Goal: Transaction & Acquisition: Purchase product/service

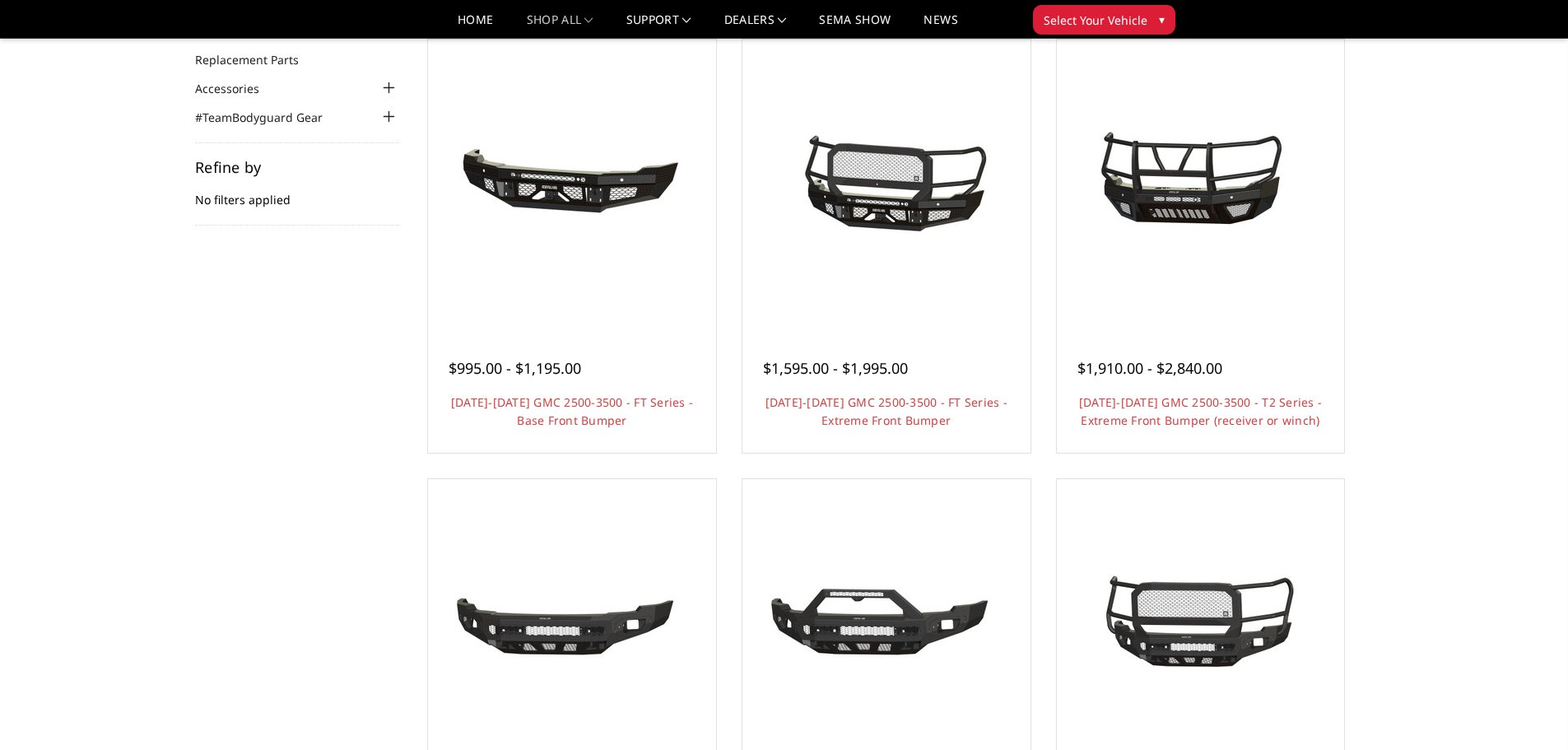
scroll to position [82, 0]
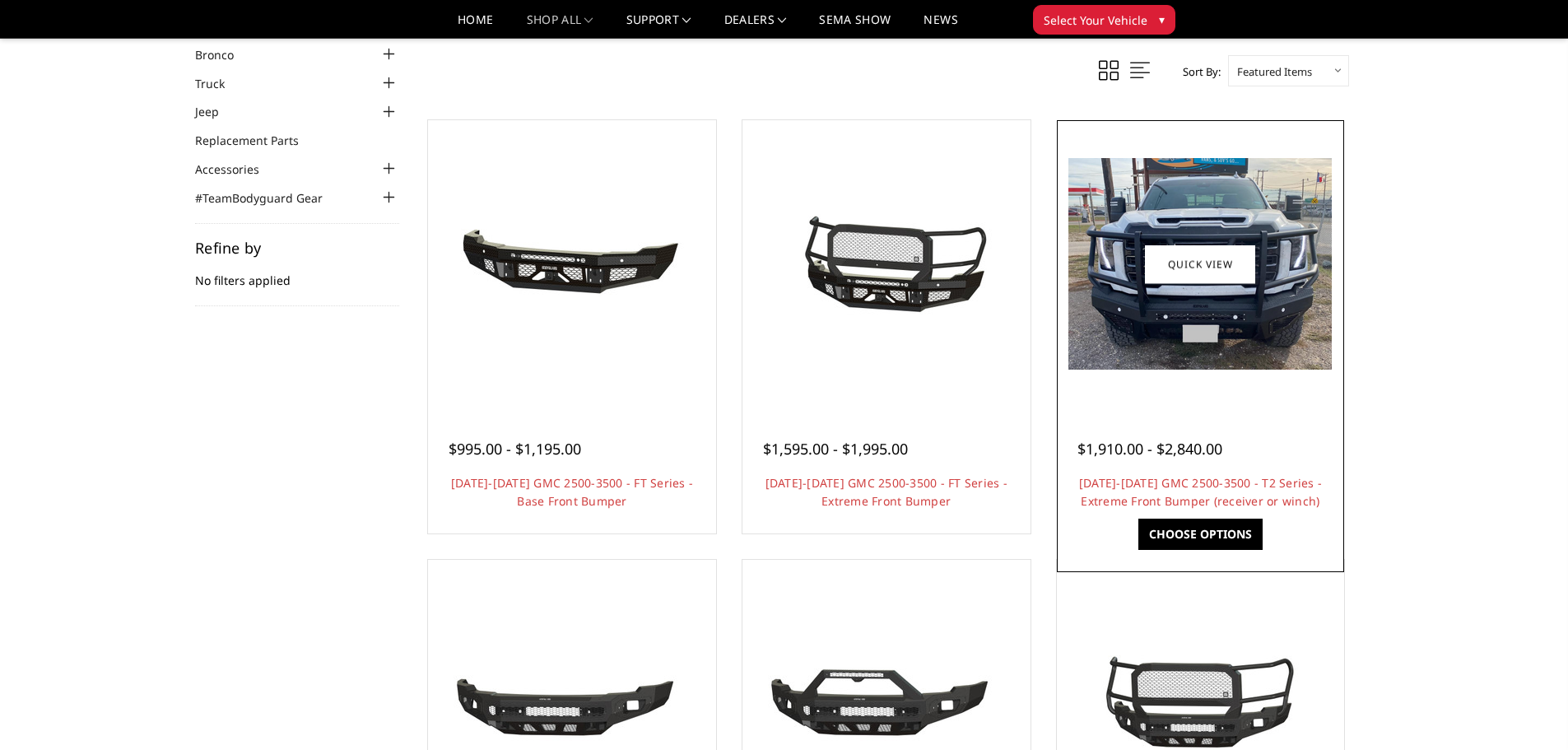
click at [1228, 336] on img at bounding box center [1200, 263] width 263 height 212
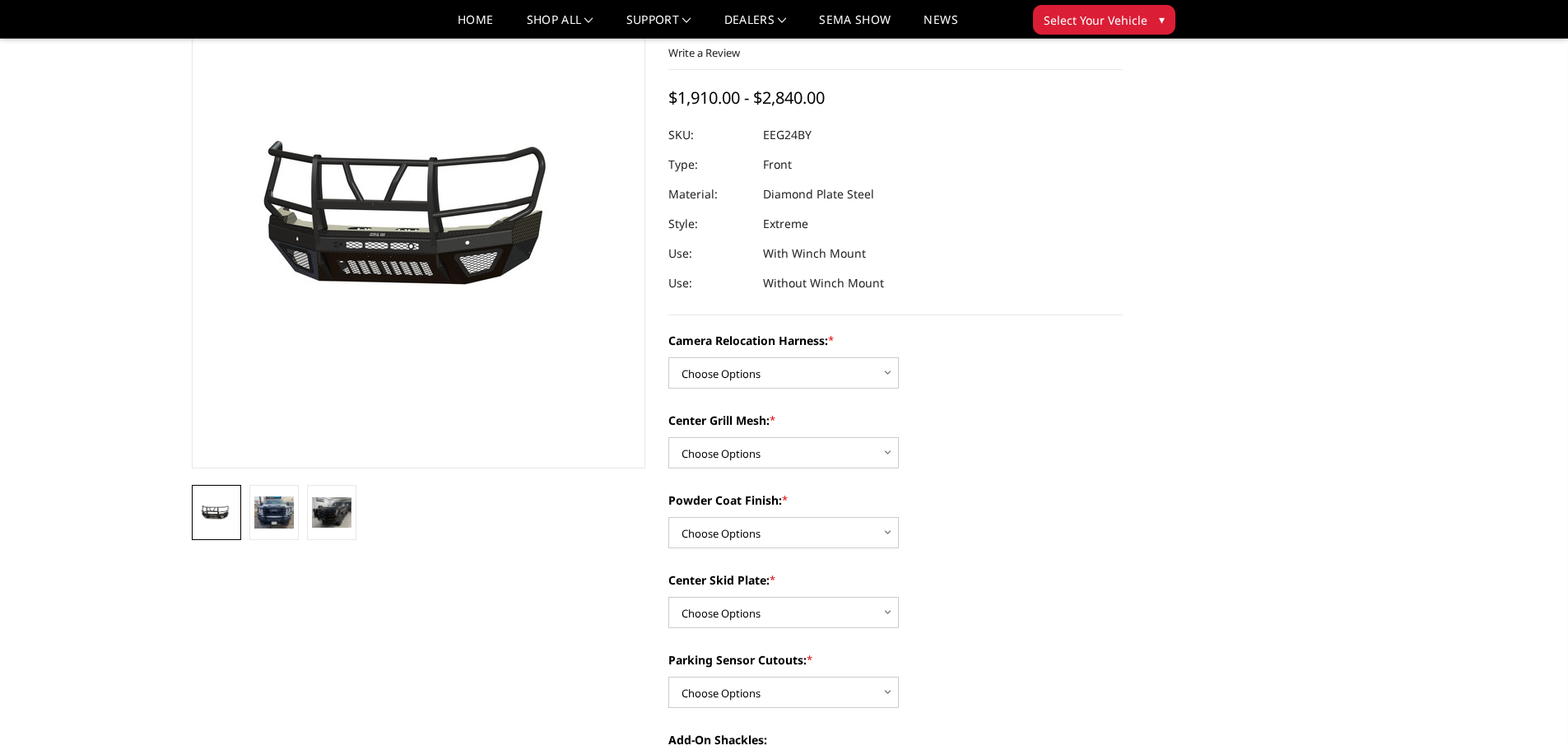
scroll to position [82, 0]
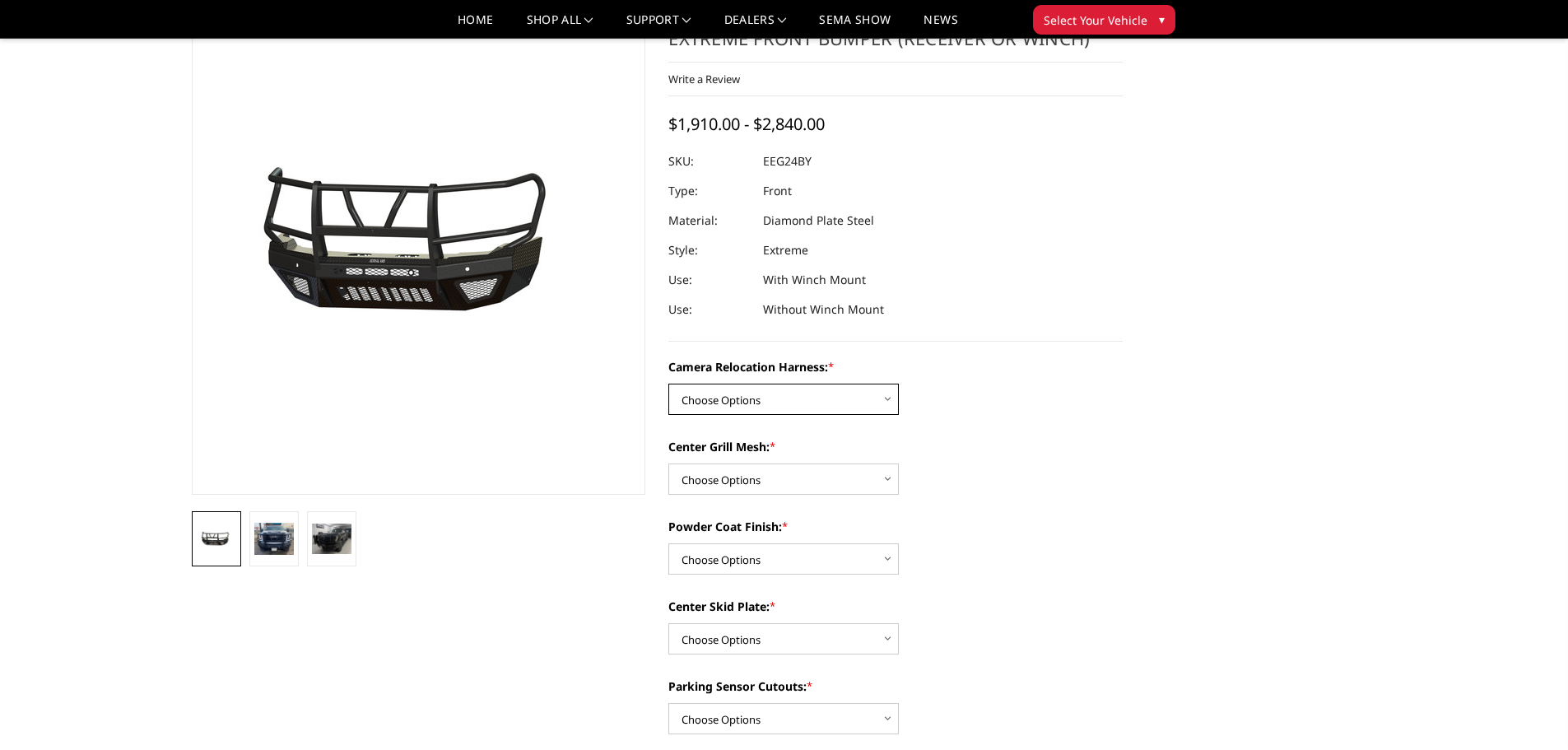
click at [870, 398] on select "Choose Options Without camera harness With camera harness" at bounding box center [783, 399] width 231 height 31
select select "3742"
click at [668, 383] on select "Choose Options Without camera harness With camera harness" at bounding box center [783, 399] width 231 height 31
click at [882, 483] on select "Choose Options Without expanded metal With expanded metal" at bounding box center [783, 479] width 231 height 31
select select "3740"
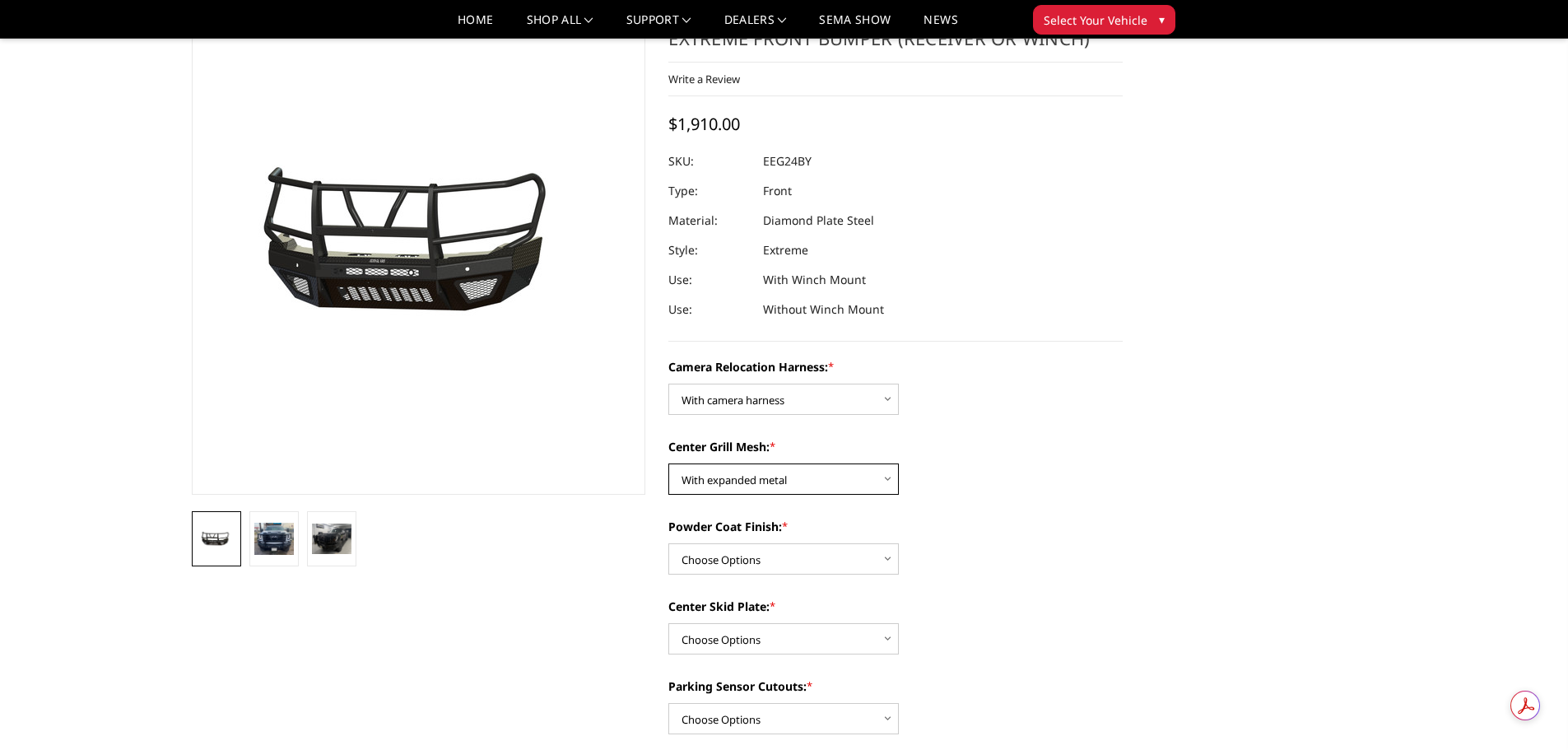
click at [668, 463] on select "Choose Options Without expanded metal With expanded metal" at bounding box center [783, 479] width 231 height 31
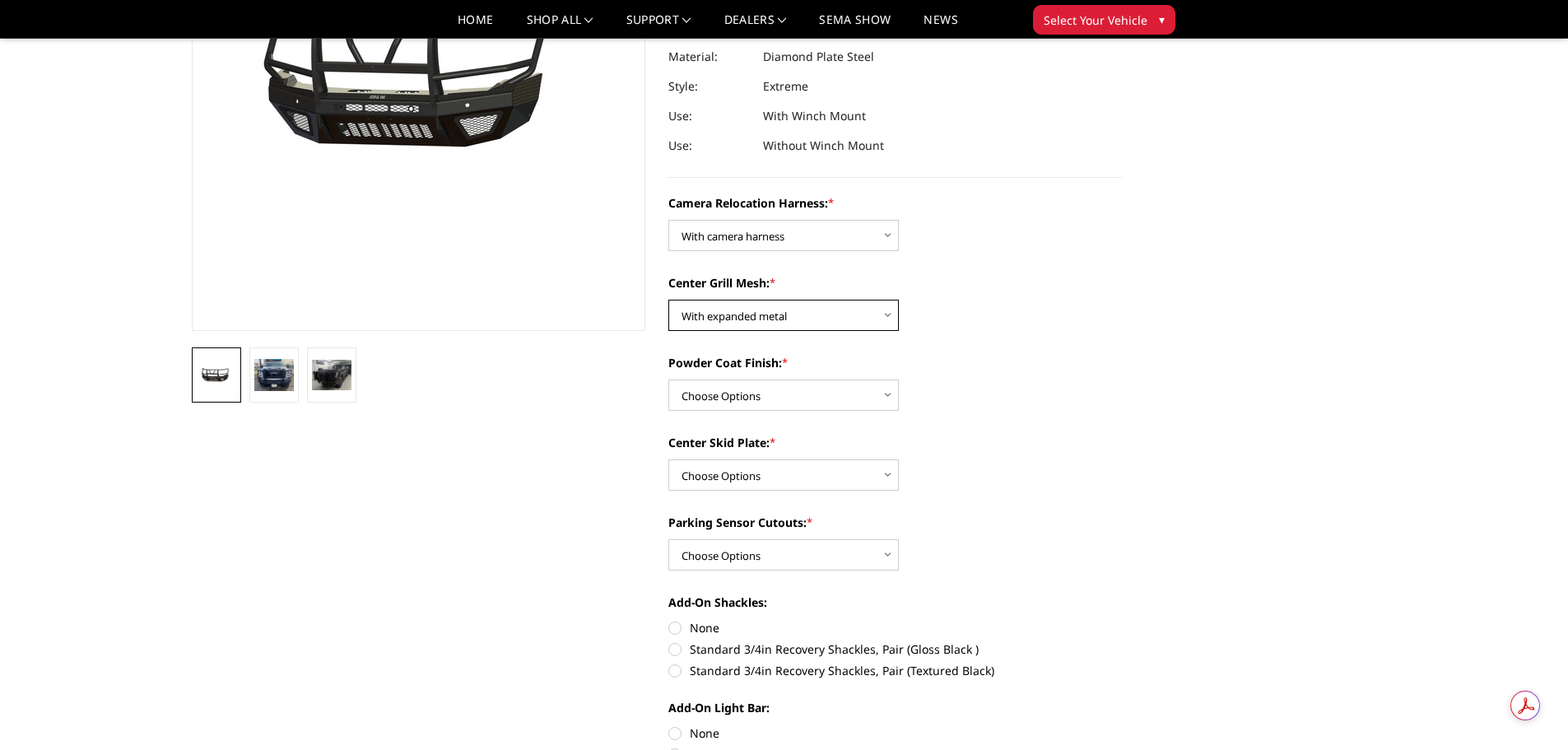
scroll to position [247, 0]
click at [878, 396] on select "Choose Options Textured Black Powder Coat Gloss Black Powder Coat Bare Metal" at bounding box center [783, 395] width 231 height 31
select select "3739"
click at [668, 379] on select "Choose Options Textured Black Powder Coat Gloss Black Powder Coat Bare Metal" at bounding box center [783, 395] width 231 height 31
click at [891, 471] on select "Choose Options Winch Mount Skid Plate Standard Skid Plate (included) 2" Receive…" at bounding box center [783, 474] width 231 height 31
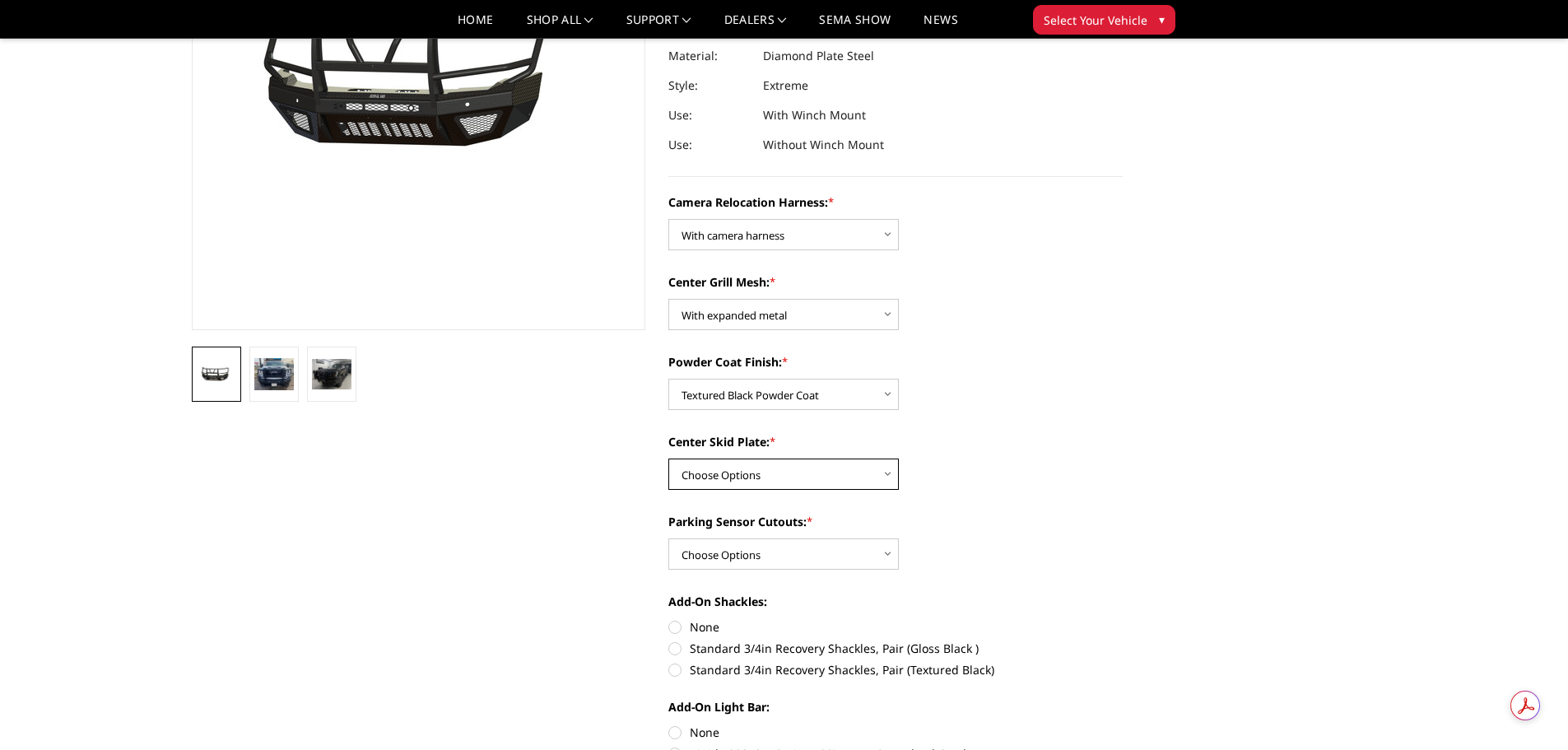
select select "3736"
click at [668, 458] on select "Choose Options Winch Mount Skid Plate Standard Skid Plate (included) 2" Receive…" at bounding box center [783, 474] width 231 height 31
click at [885, 547] on select "Choose Options Yes - With Parking Sensor Cutouts" at bounding box center [783, 554] width 231 height 31
select select "3733"
click at [668, 538] on select "Choose Options Yes - With Parking Sensor Cutouts" at bounding box center [783, 554] width 231 height 31
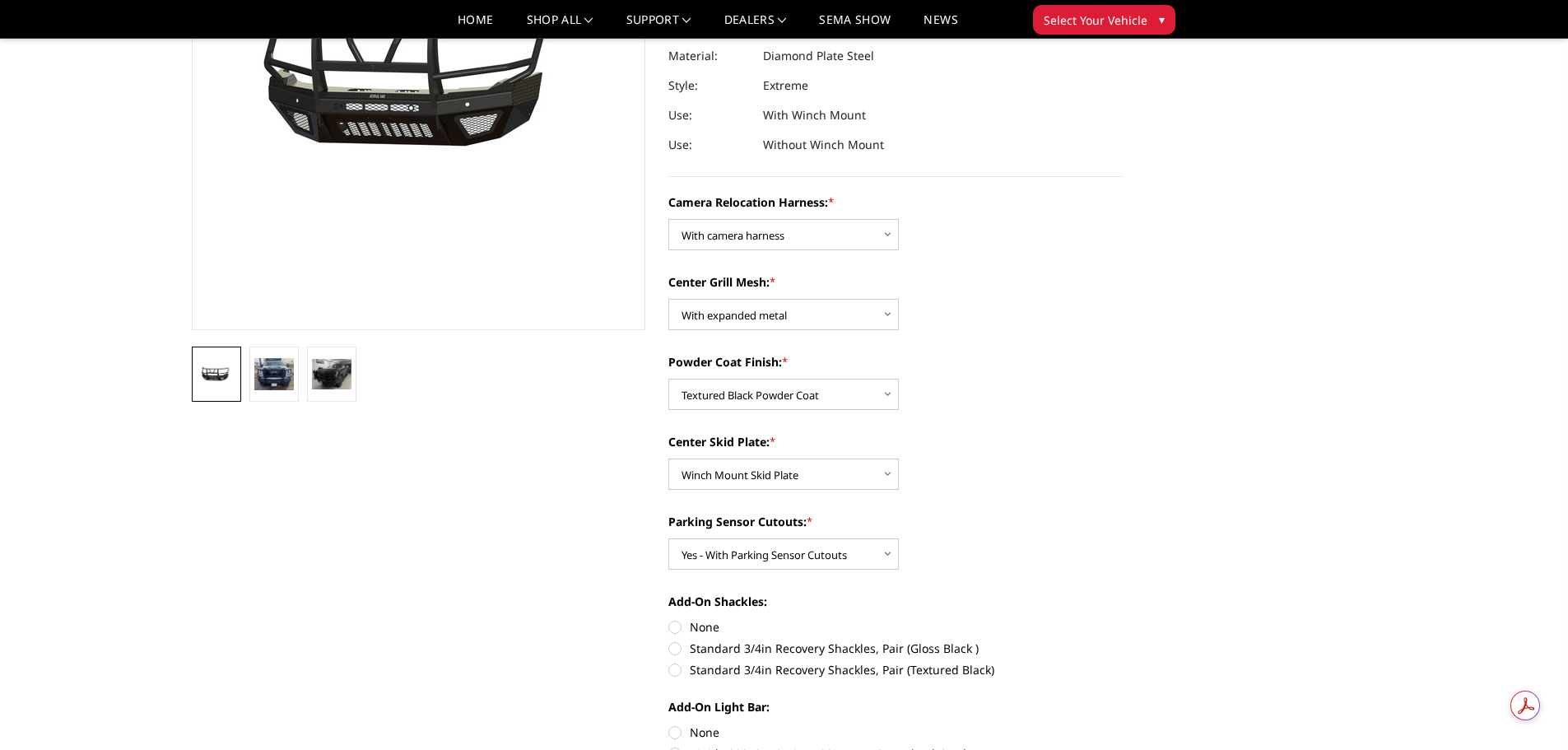
click at [674, 627] on label "None" at bounding box center [895, 626] width 454 height 17
click at [669, 618] on input "None" at bounding box center [668, 618] width 1 height 1
radio input "true"
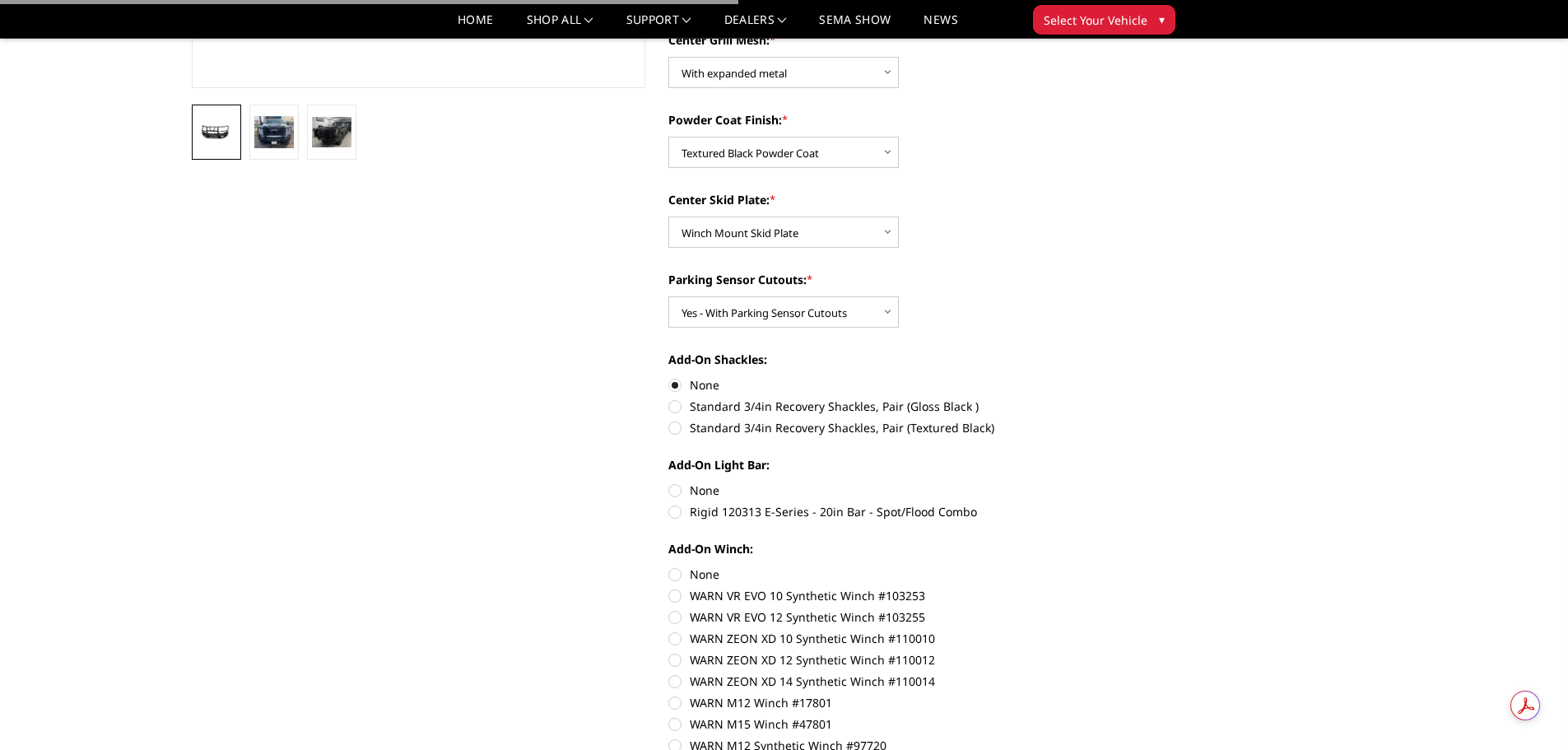
scroll to position [494, 0]
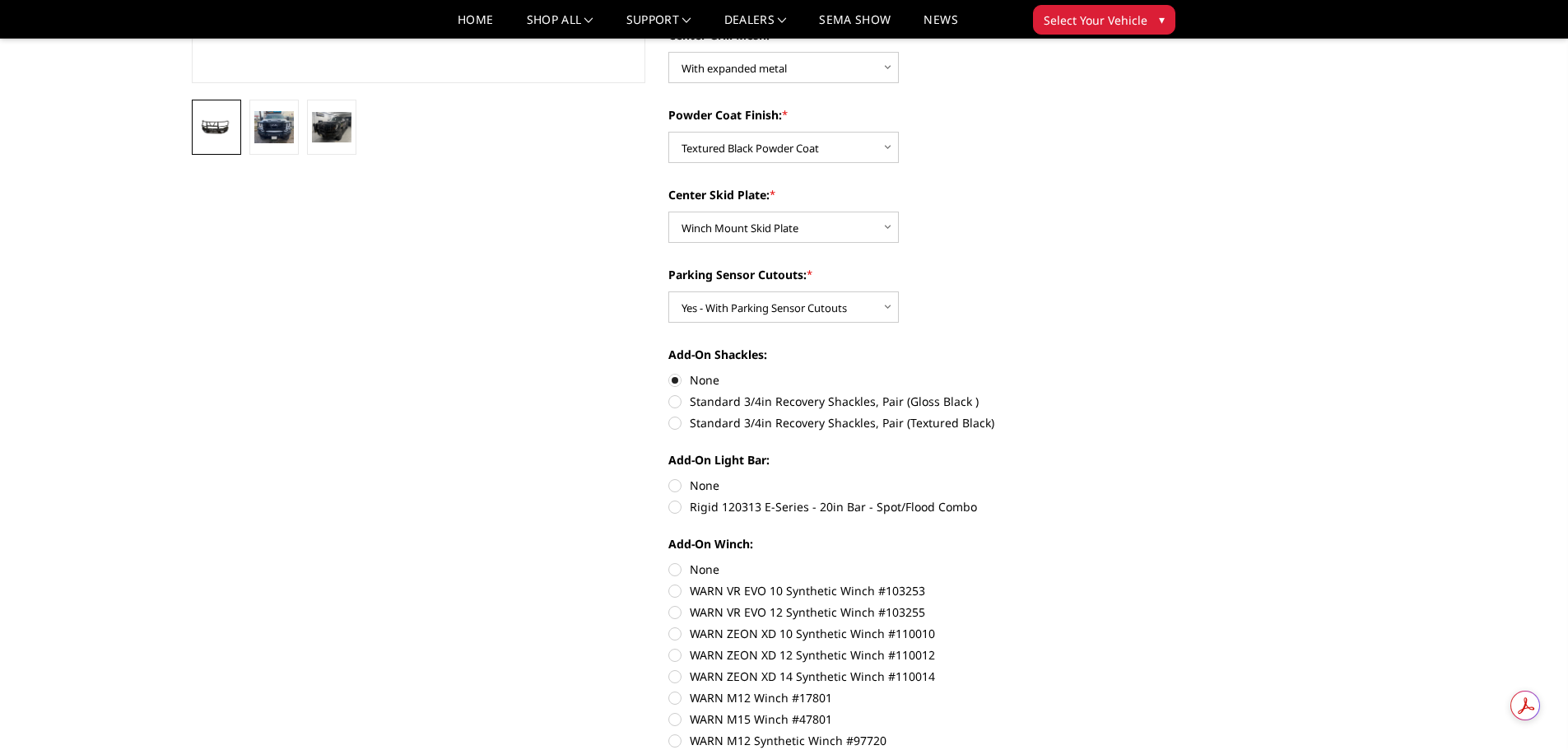
click at [676, 486] on label "None" at bounding box center [895, 485] width 454 height 17
click at [669, 477] on input "None" at bounding box center [668, 476] width 1 height 1
radio input "true"
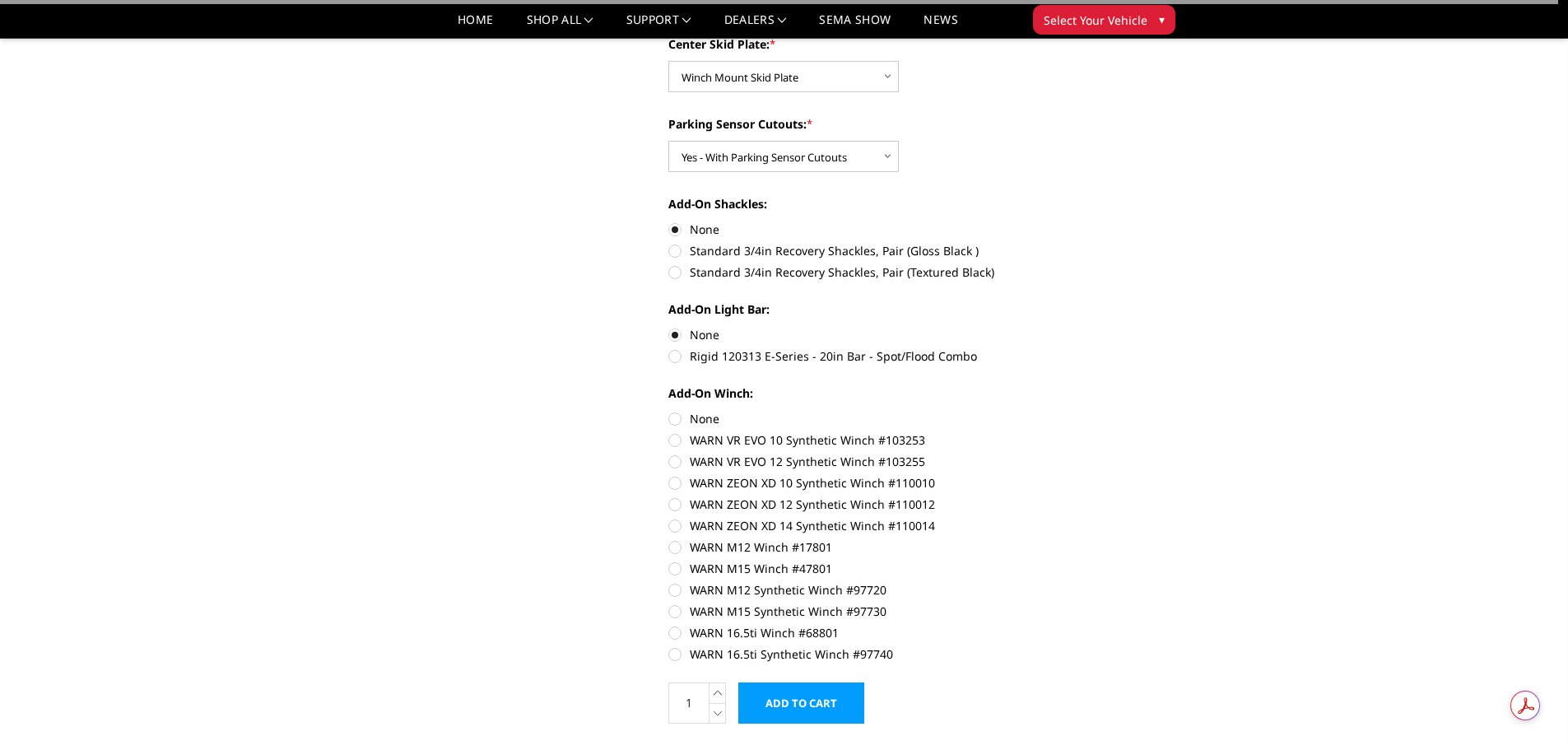
scroll to position [659, 0]
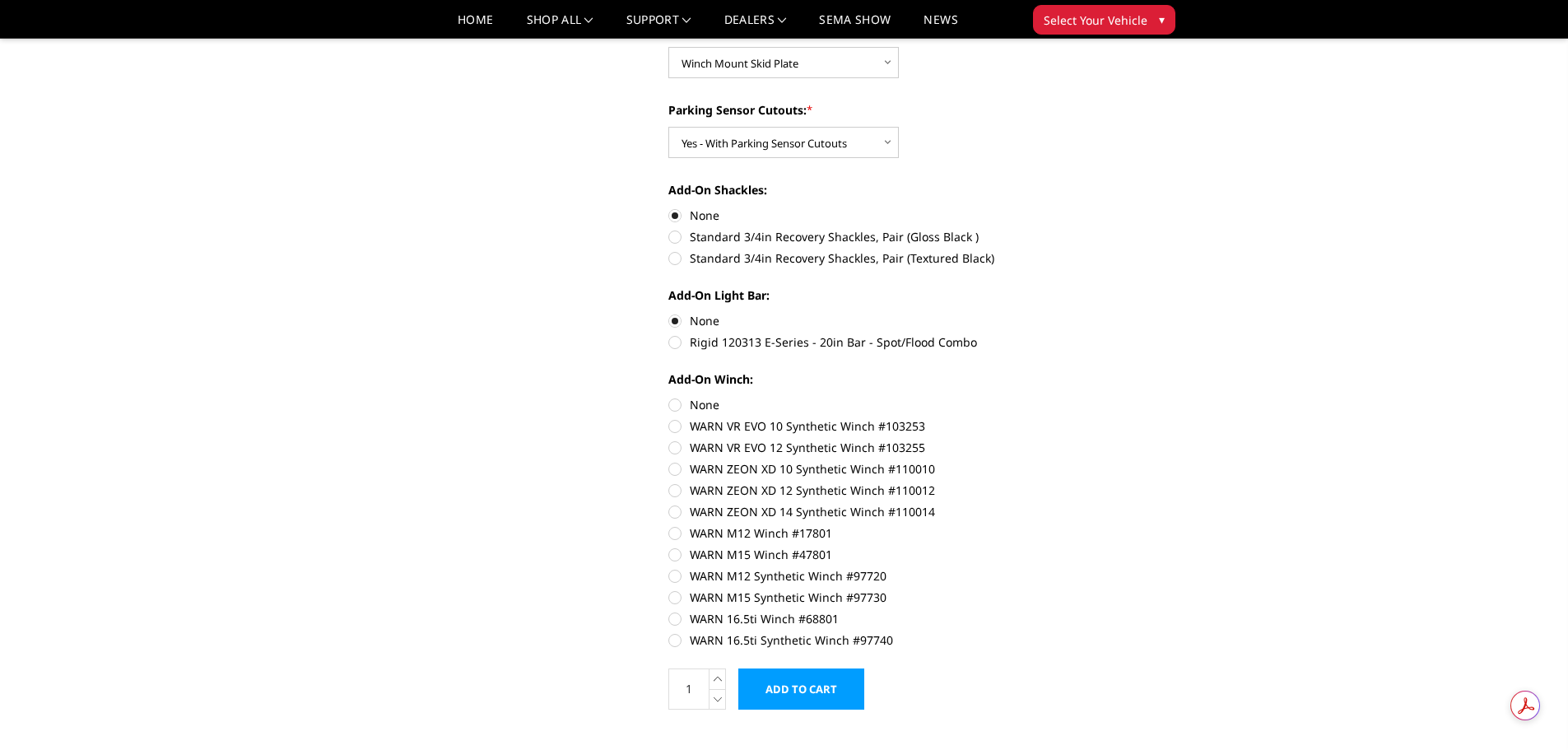
click at [674, 405] on label "None" at bounding box center [895, 404] width 454 height 17
click at [669, 396] on input "None" at bounding box center [668, 395] width 1 height 1
radio input "true"
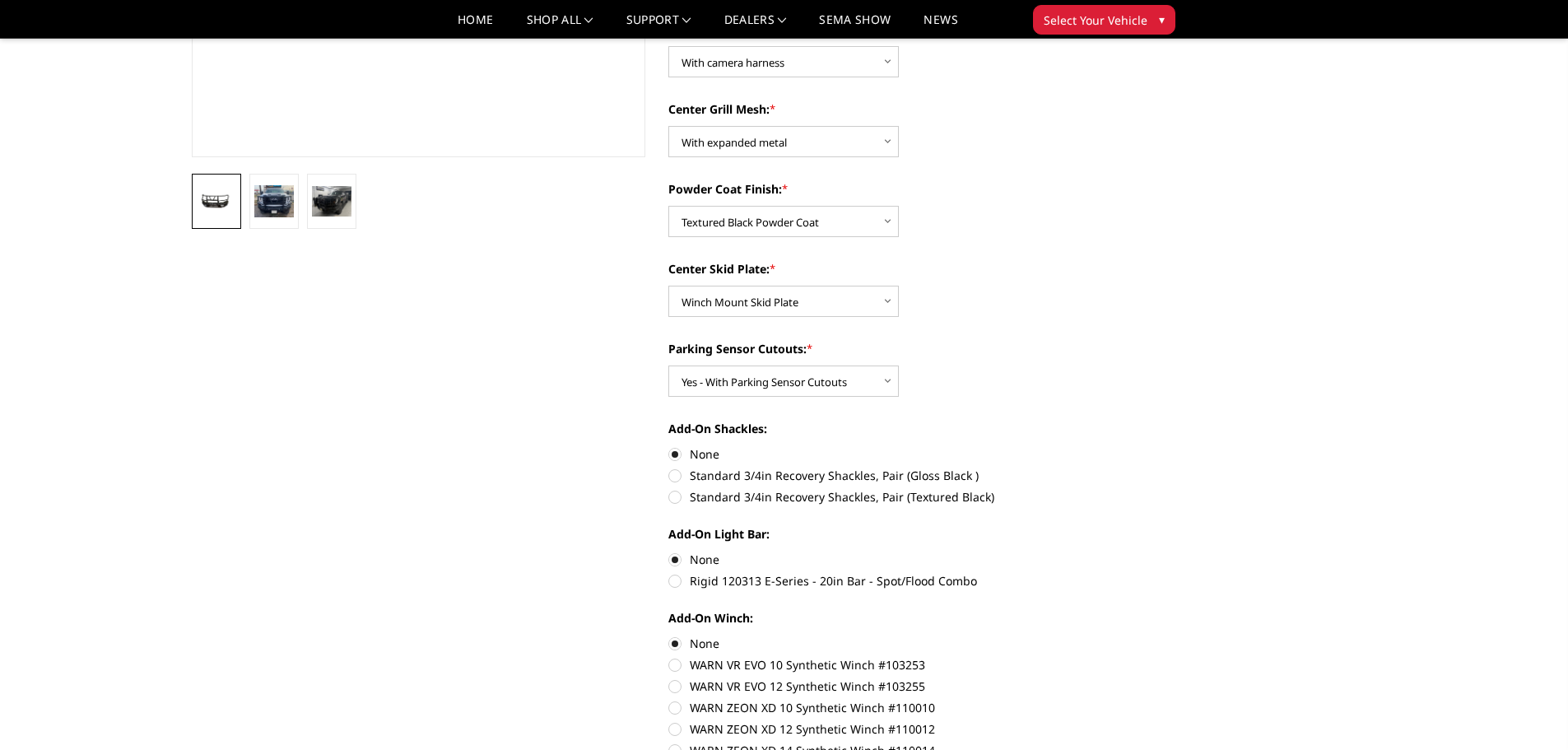
scroll to position [0, 0]
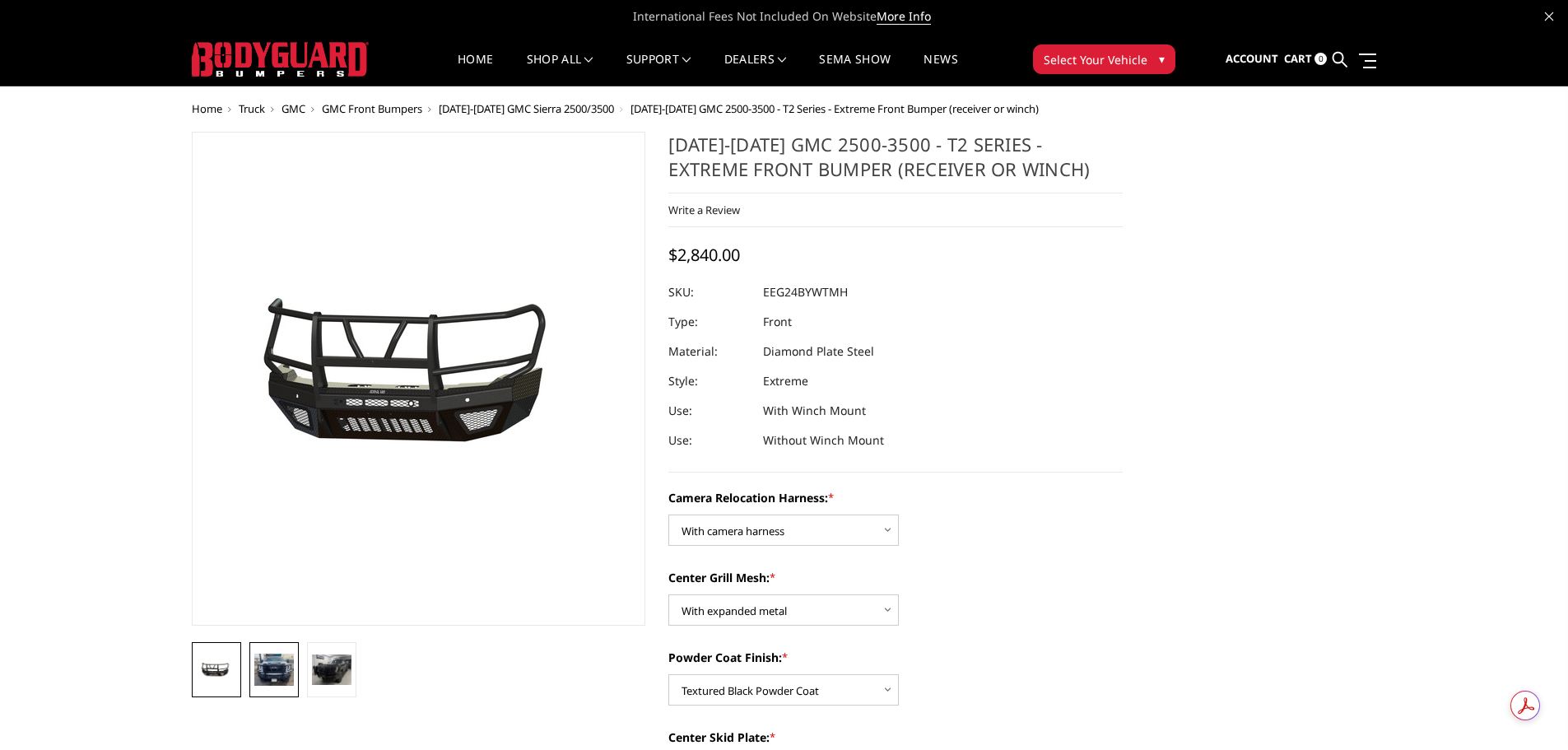
click at [287, 669] on img at bounding box center [274, 669] width 39 height 32
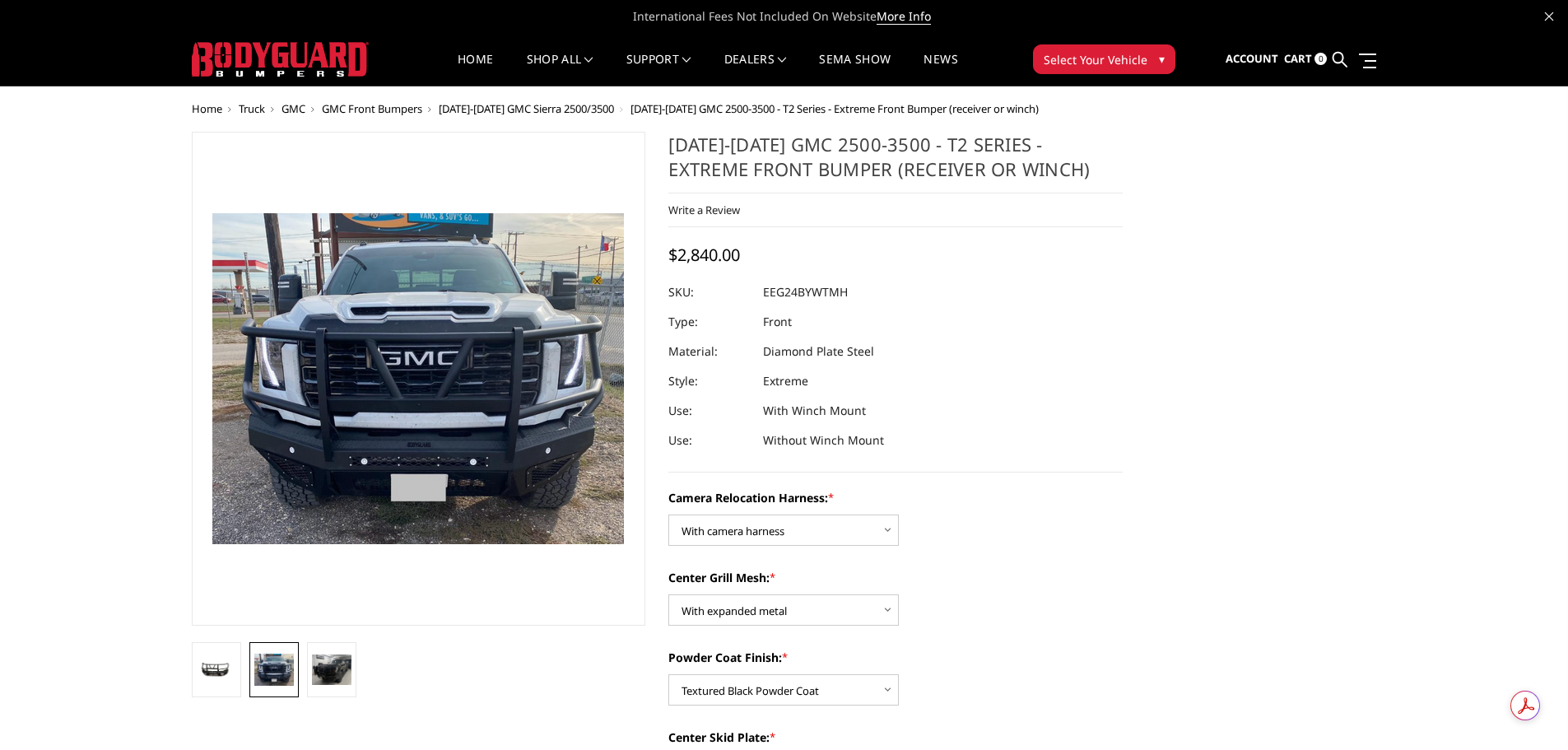
click at [413, 385] on img at bounding box center [375, 368] width 1053 height 846
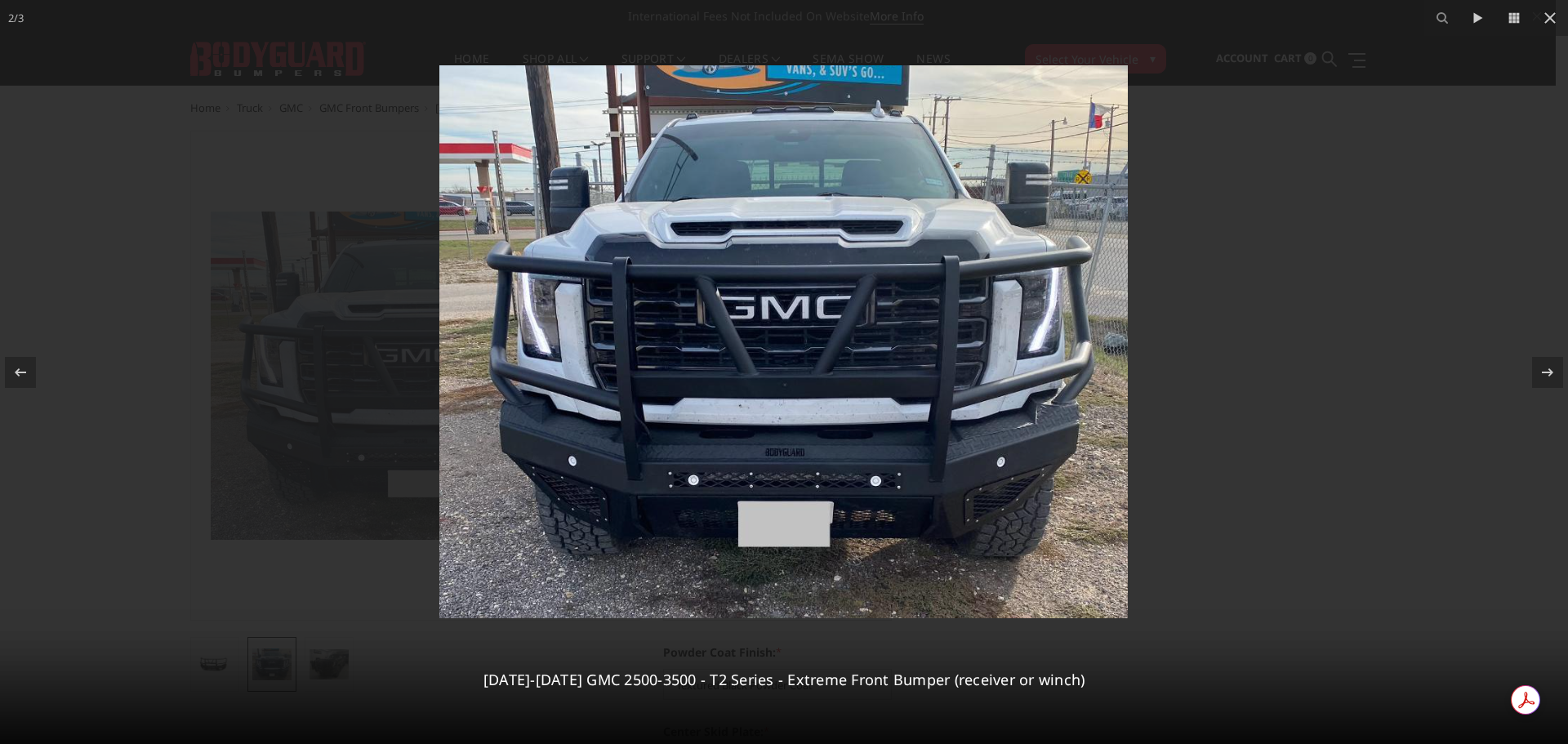
click at [787, 384] on img at bounding box center [783, 342] width 688 height 553
click at [1539, 366] on div "2 / [PHONE_NUMBER][DATE][DATE] GMC 2500-3500 - T2 Series - Extreme Front Bumper…" at bounding box center [784, 372] width 1568 height 744
click at [1539, 366] on icon at bounding box center [1547, 372] width 20 height 20
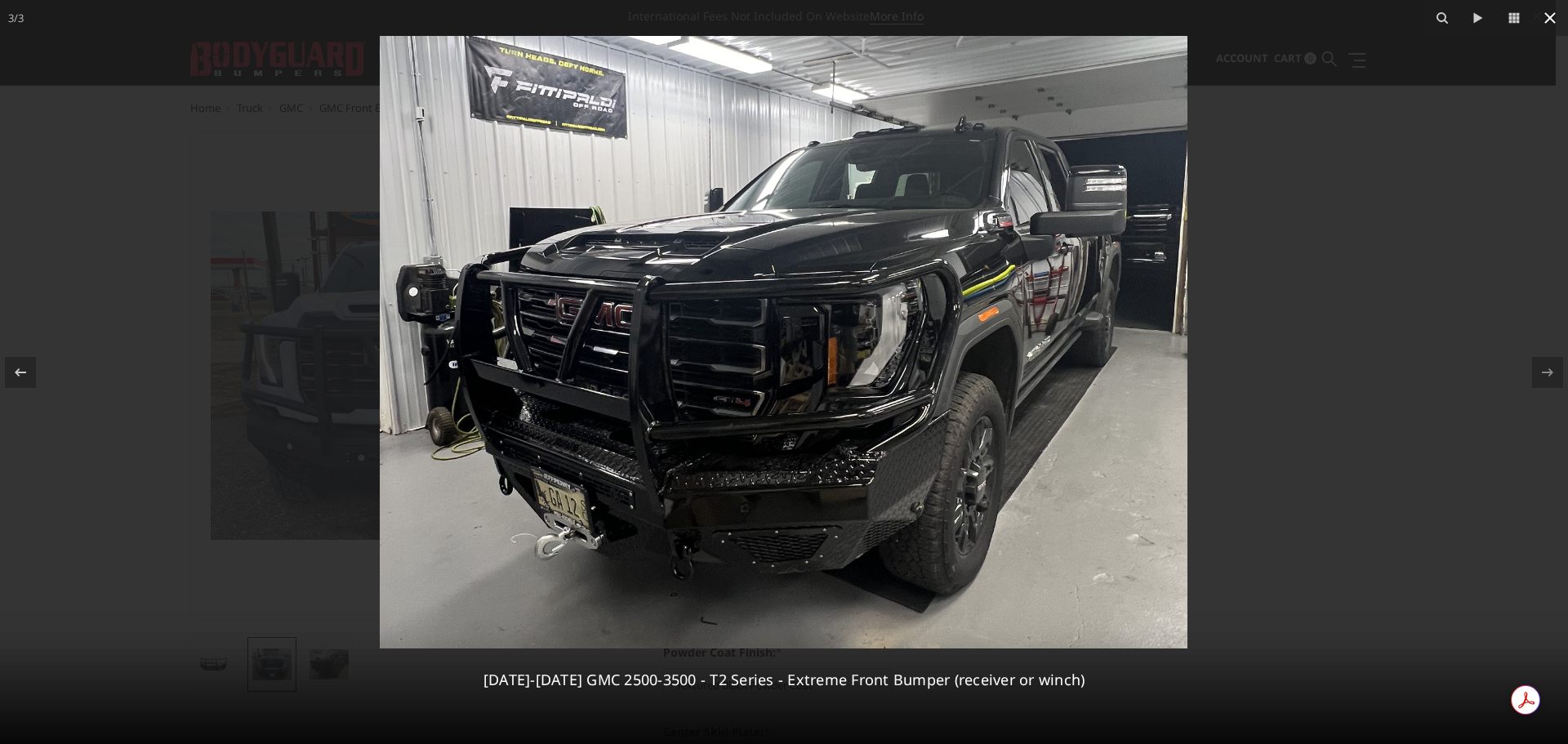
click at [1549, 7] on button at bounding box center [1550, 18] width 36 height 36
